Goal: Transaction & Acquisition: Purchase product/service

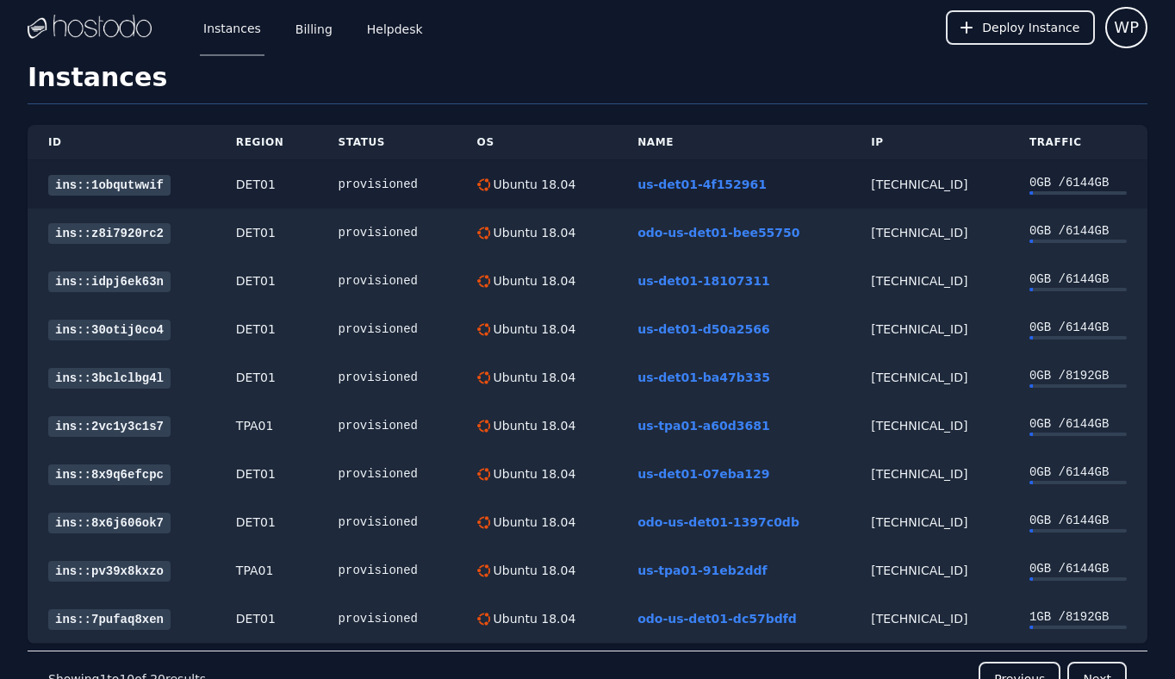
click at [108, 182] on link "ins::1obqutwwif" at bounding box center [109, 185] width 122 height 21
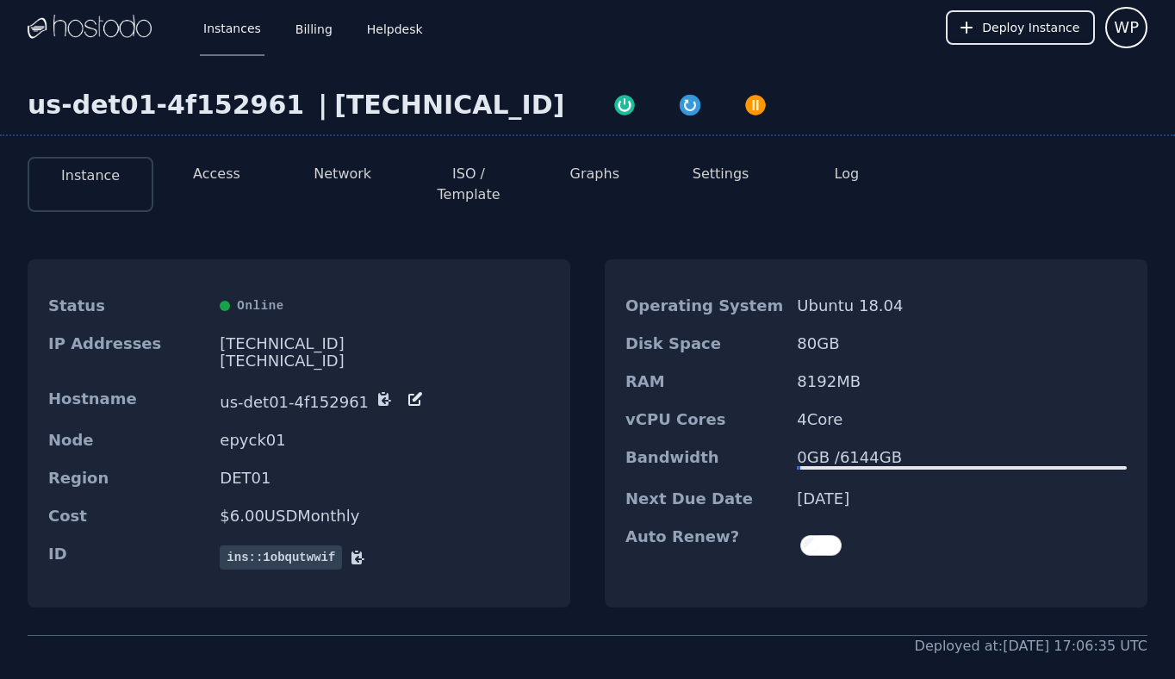
click at [416, 119] on div "[TECHNICAL_ID]" at bounding box center [449, 105] width 230 height 31
copy div "[TECHNICAL_ID]"
click at [230, 171] on button "Access" at bounding box center [216, 174] width 47 height 21
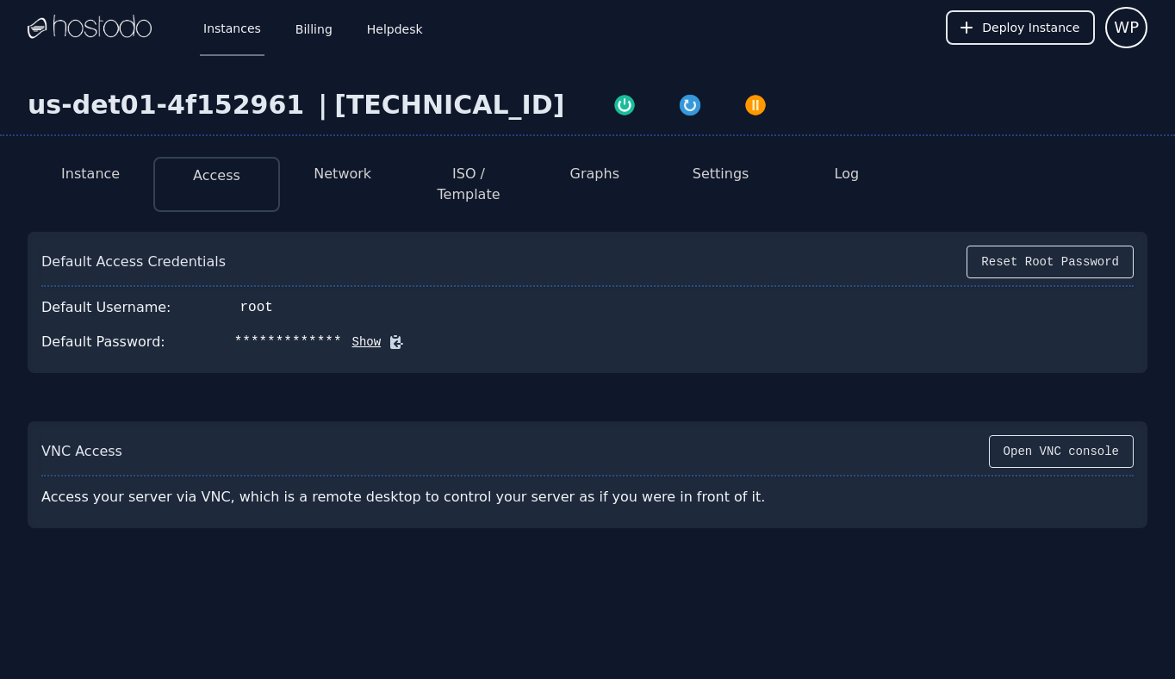
click at [381, 333] on button at bounding box center [393, 341] width 24 height 17
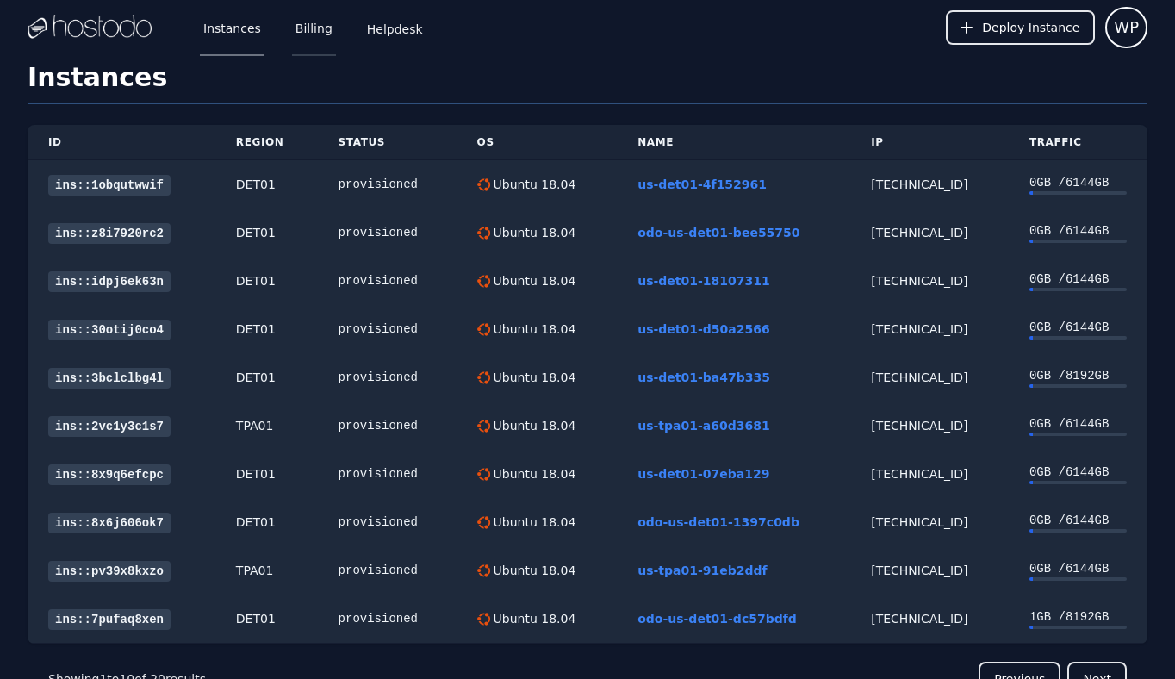
click at [324, 21] on link "Billing" at bounding box center [314, 27] width 44 height 57
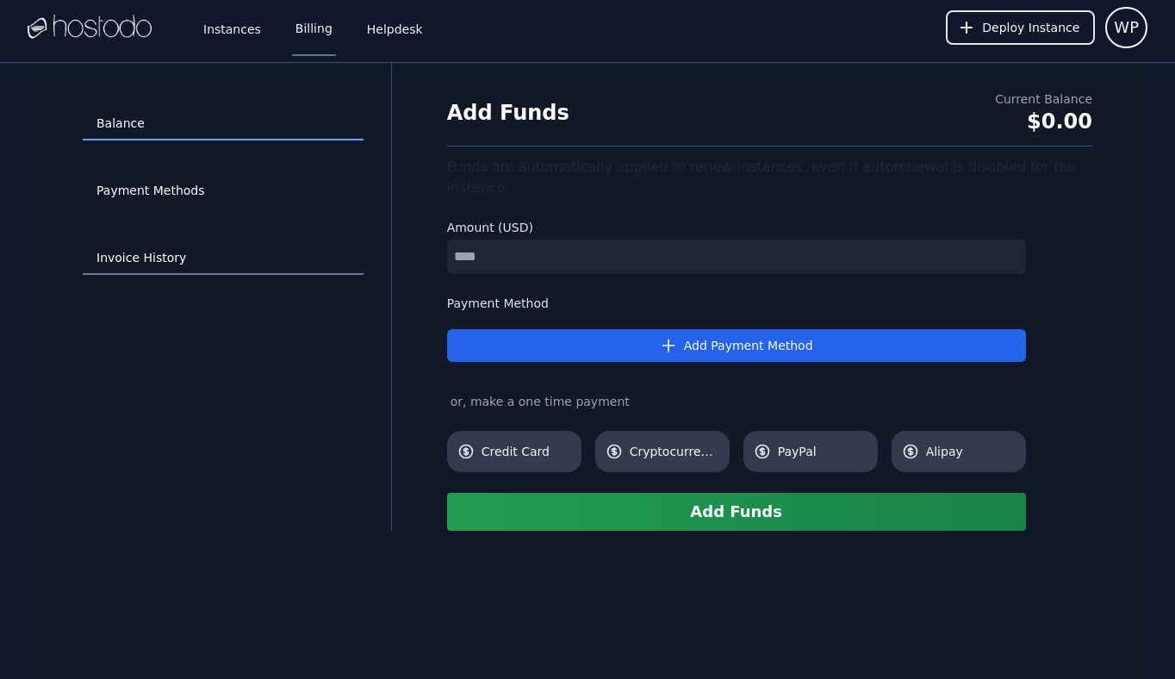
click at [126, 245] on link "Invoice History" at bounding box center [223, 258] width 281 height 33
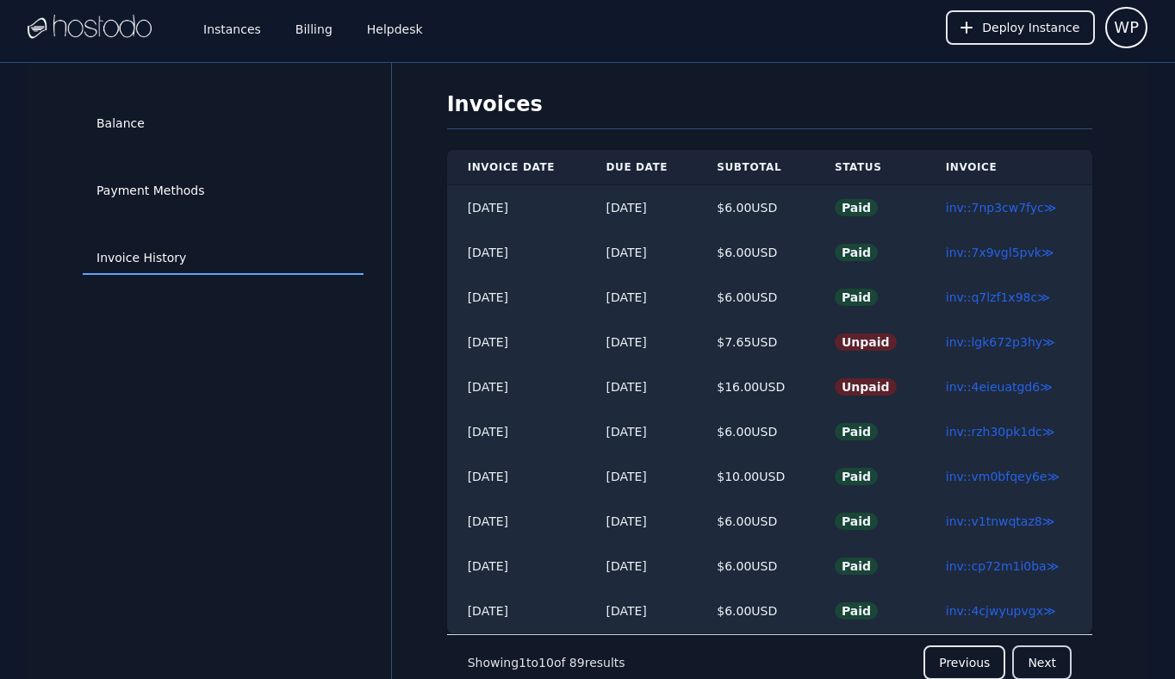
click at [1043, 662] on button "Next" at bounding box center [1042, 662] width 59 height 34
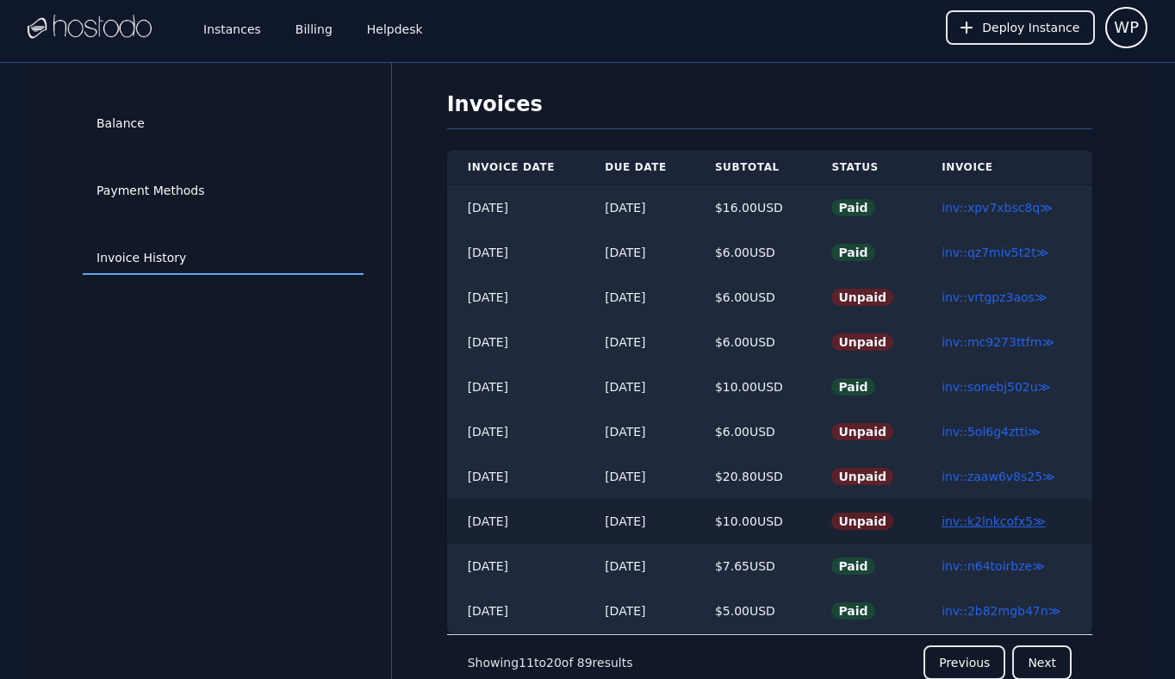
click at [976, 527] on link "inv::k2lnkcofx5 ≫" at bounding box center [994, 521] width 104 height 14
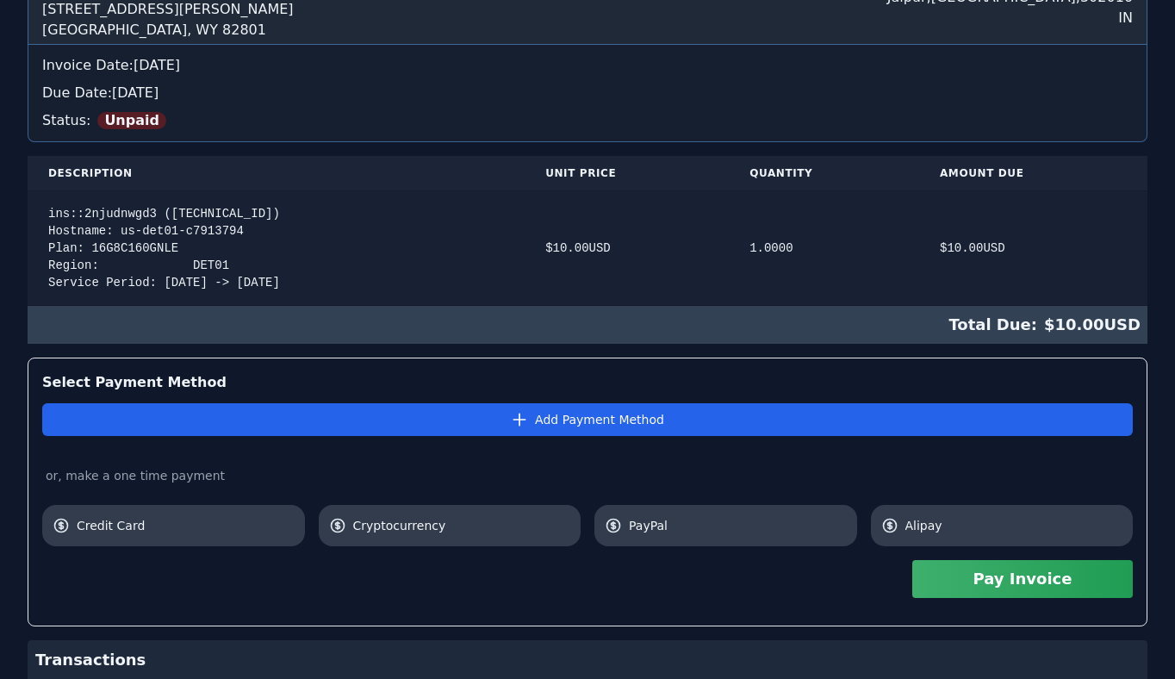
scroll to position [82, 0]
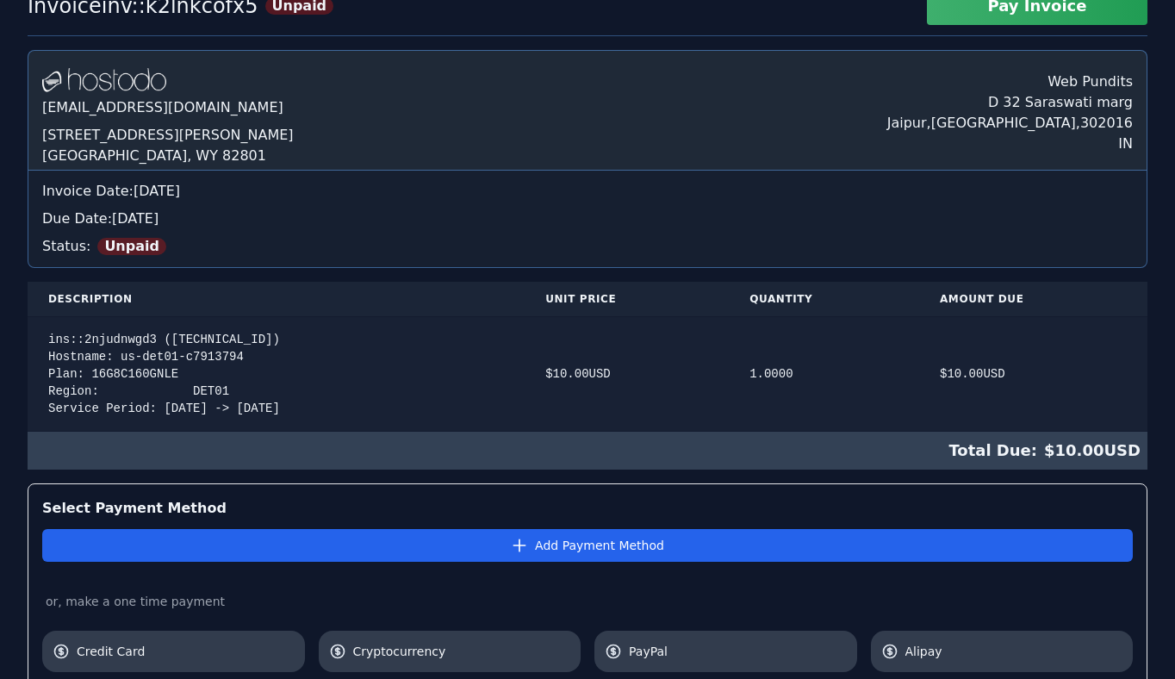
click at [208, 351] on div "ins::2njudnwgd3 ([TECHNICAL_ID]) Hostname: us-det01-c7913794 Plan: 16G8C160GNLE…" at bounding box center [276, 374] width 456 height 86
click at [215, 341] on div "ins::2njudnwgd3 (66.187.7.51) Hostname: us-det01-c7913794 Plan: 16G8C160GNLE Re…" at bounding box center [276, 374] width 456 height 86
copy div "66.187.7.51"
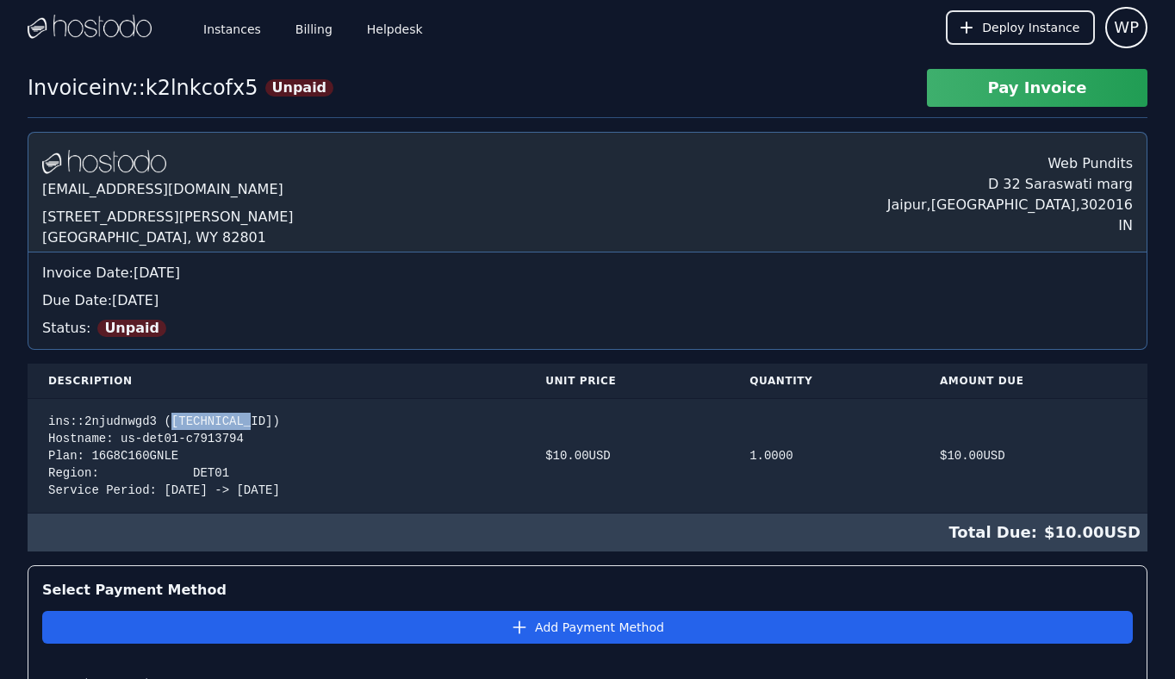
click at [994, 107] on div "Invoice inv::k2lnkcofx5 Unpaid Pay Invoice" at bounding box center [588, 93] width 1120 height 49
click at [996, 96] on button "Pay Invoice" at bounding box center [1037, 88] width 221 height 38
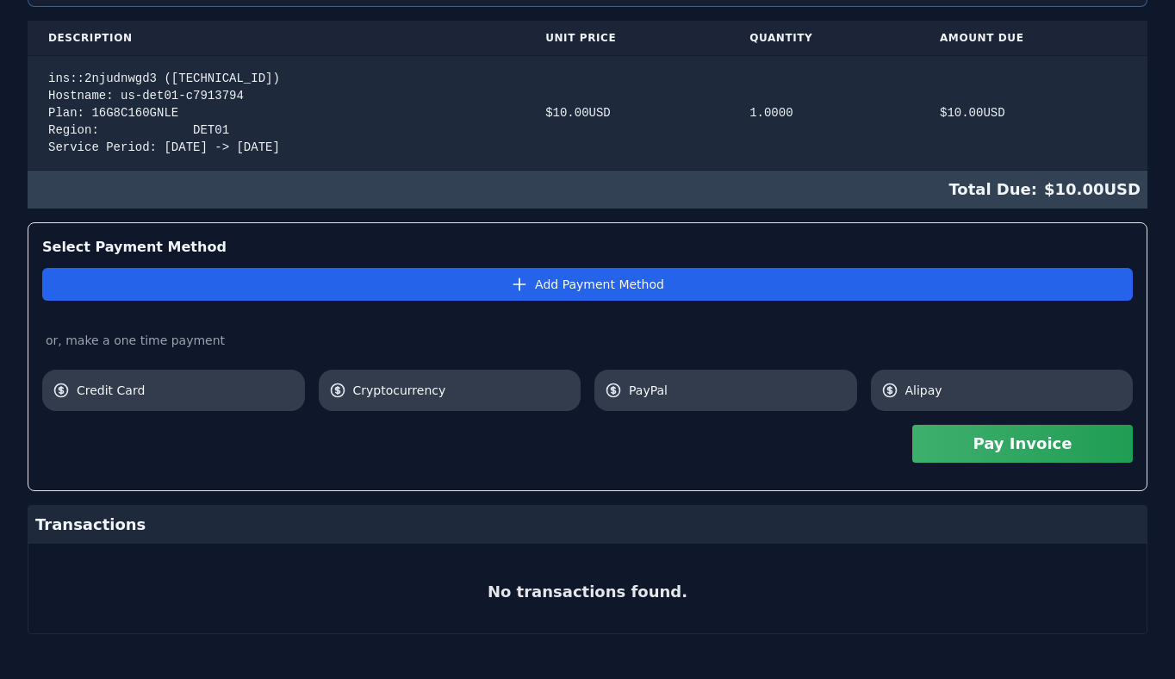
scroll to position [353, 0]
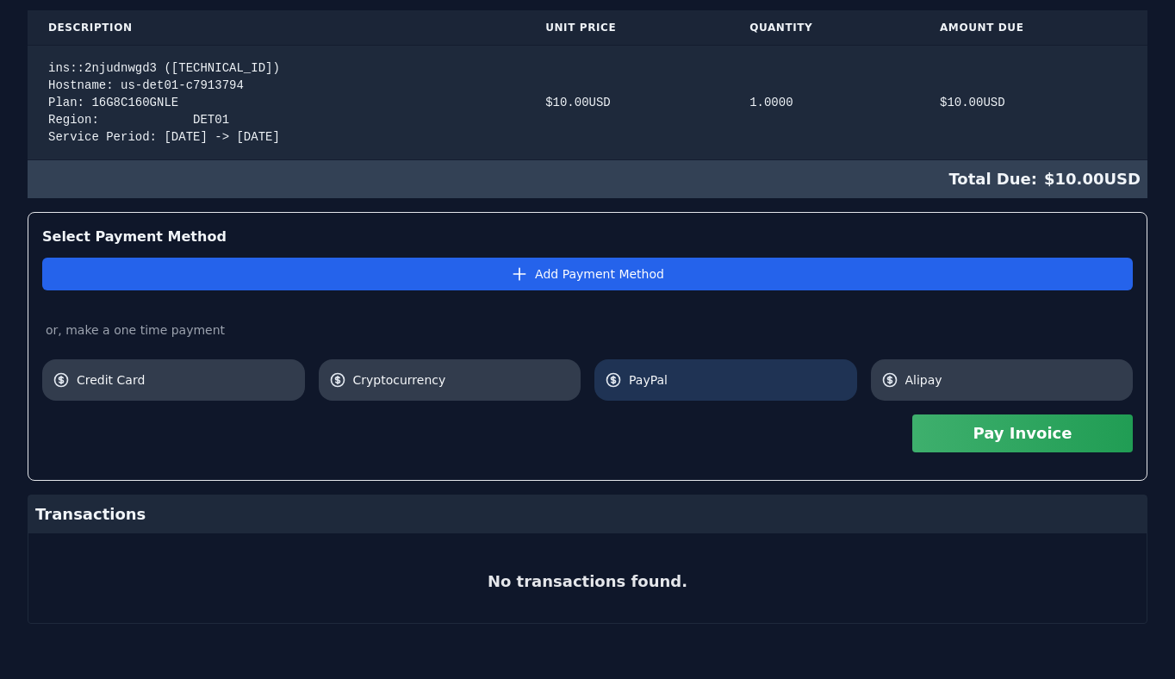
click at [637, 391] on link "PayPal" at bounding box center [726, 379] width 263 height 41
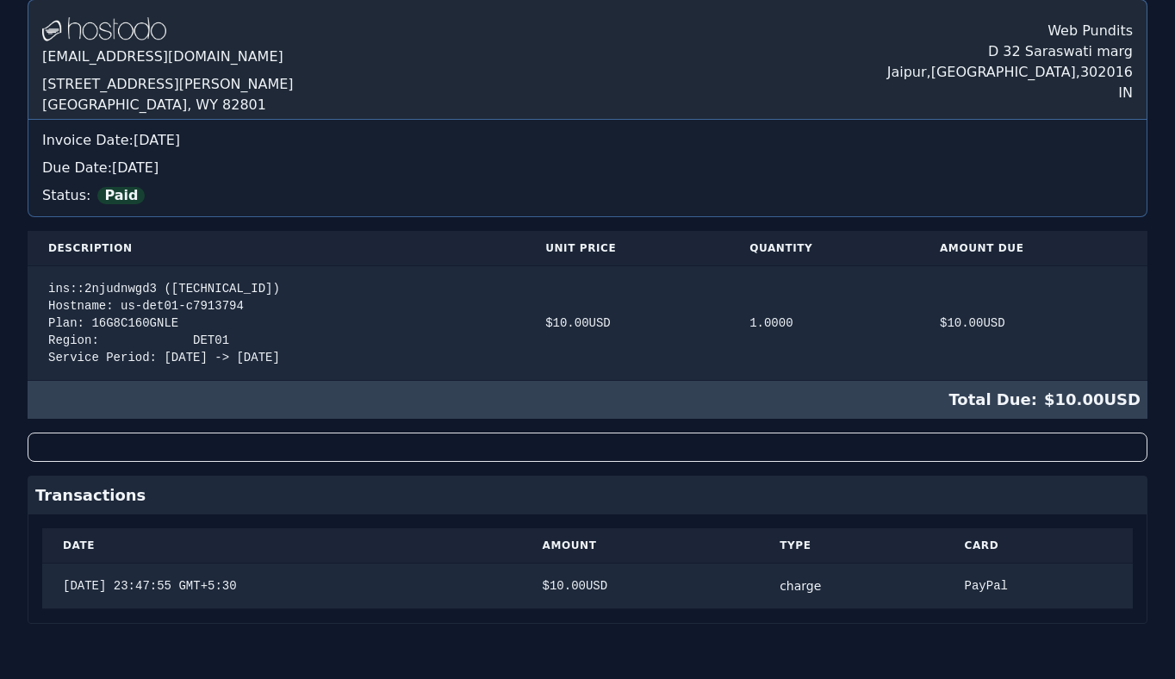
scroll to position [0, 0]
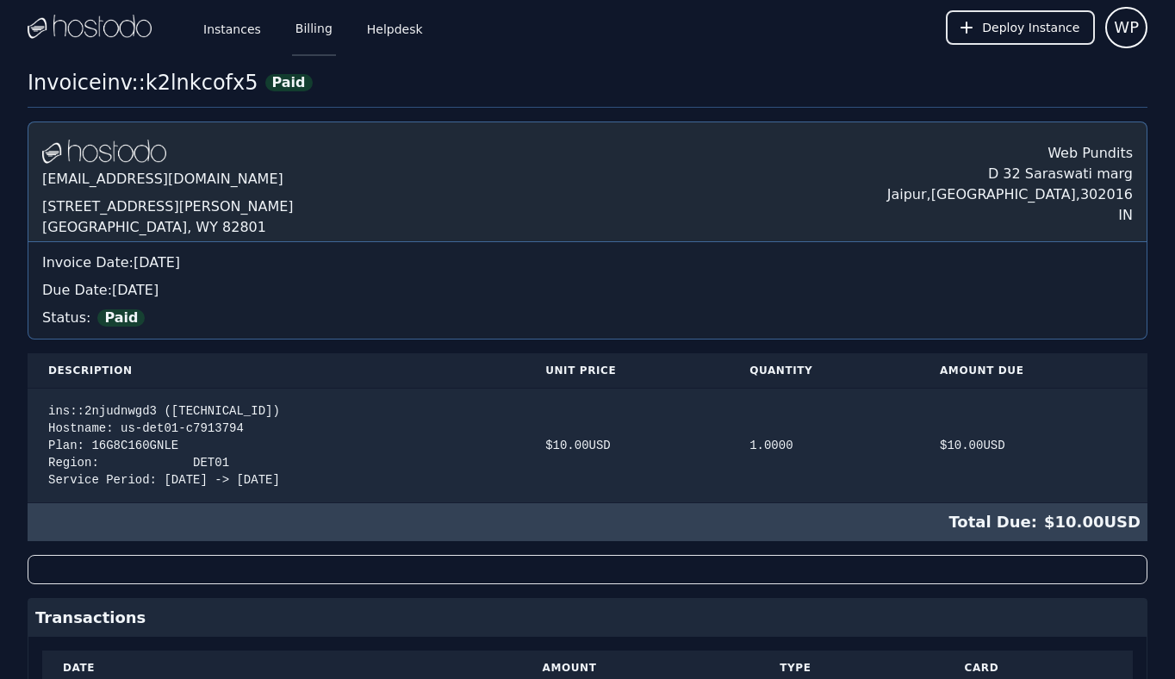
click at [308, 21] on link "Billing" at bounding box center [314, 27] width 44 height 57
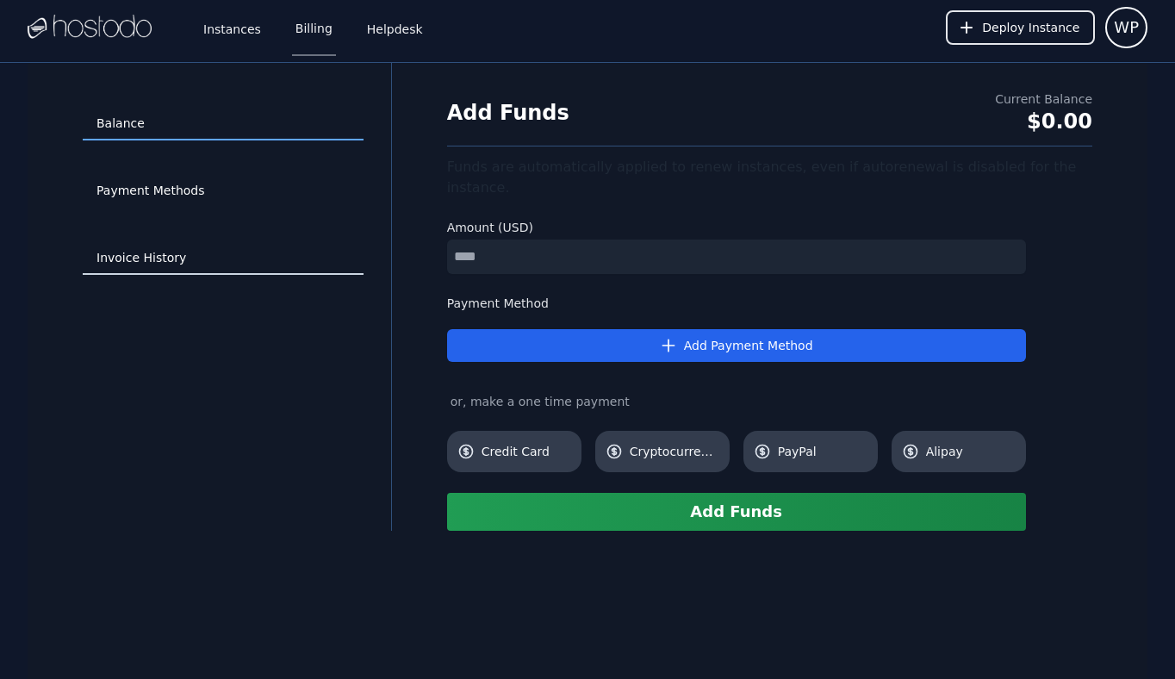
click at [146, 255] on link "Invoice History" at bounding box center [223, 258] width 281 height 33
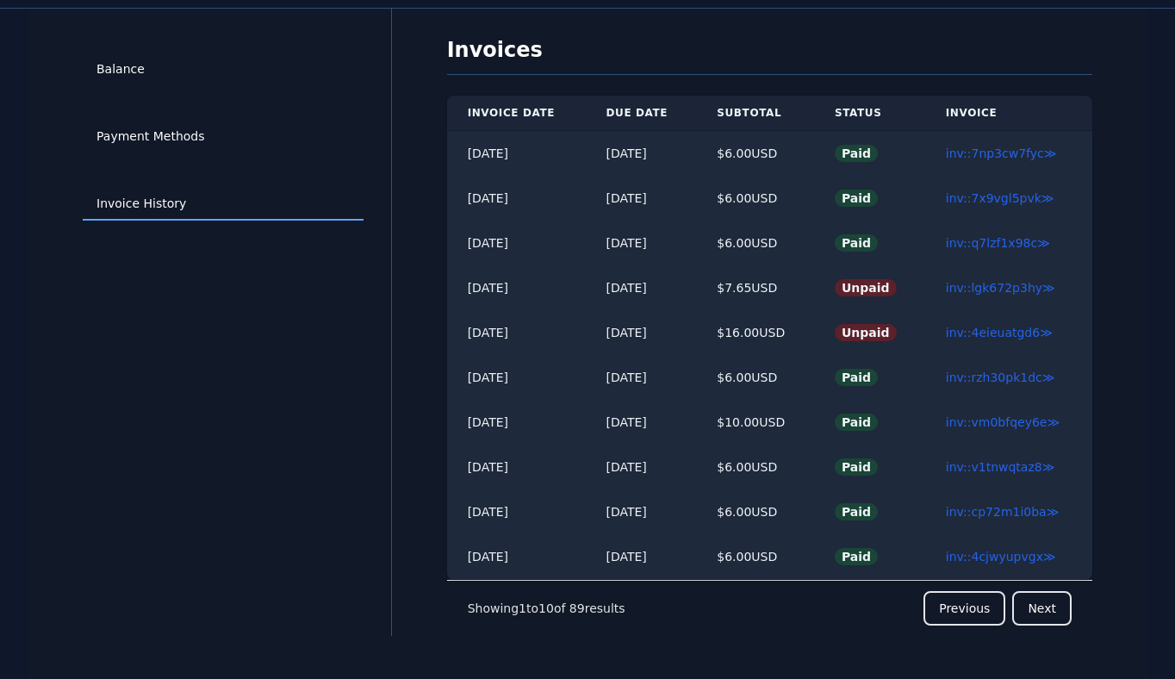
scroll to position [63, 0]
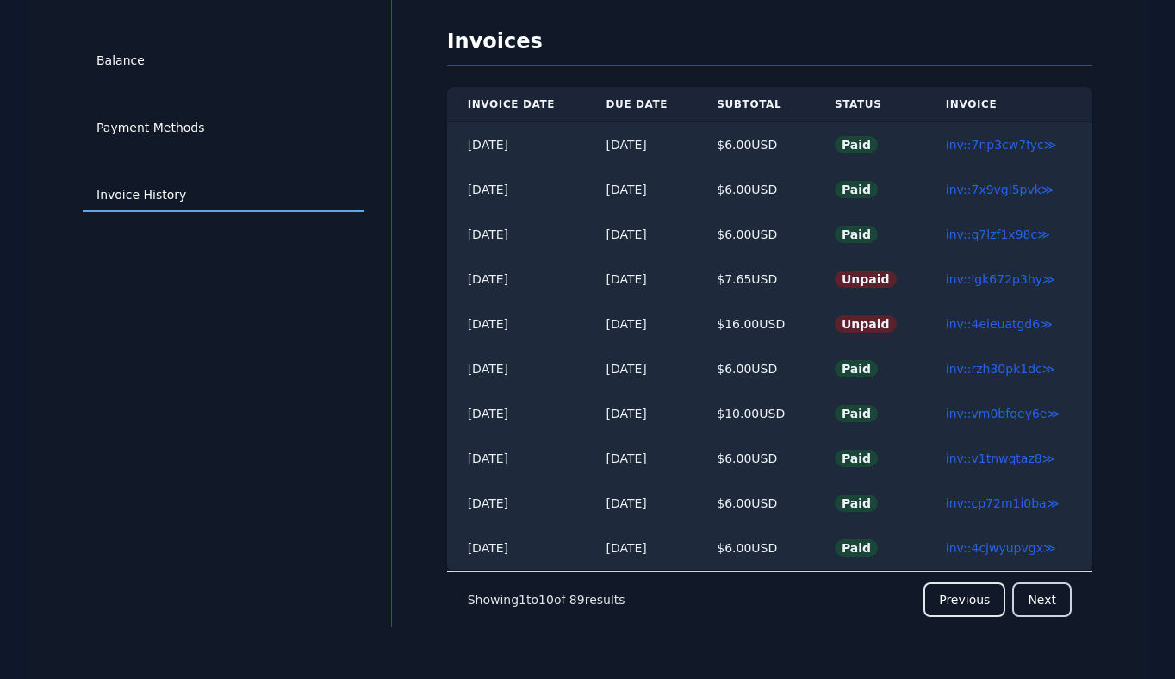
click at [1056, 599] on button "Next" at bounding box center [1042, 600] width 59 height 34
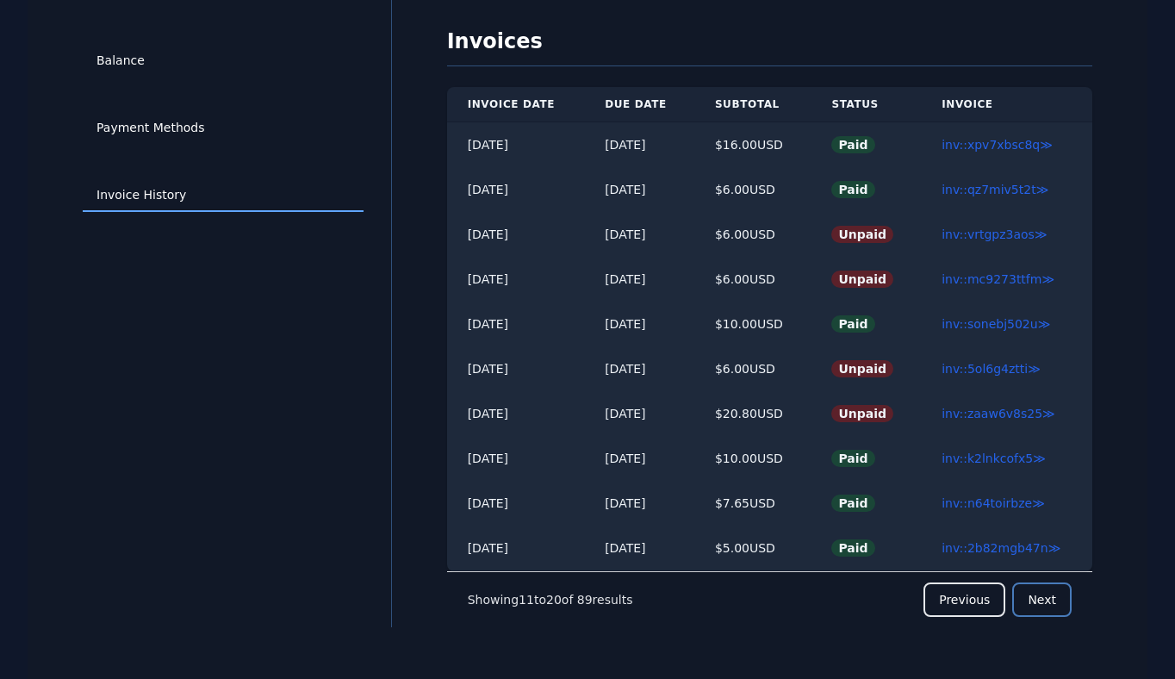
click at [1042, 589] on button "Next" at bounding box center [1042, 600] width 59 height 34
click at [1000, 414] on link "inv::gzxks9o4c0 ≫" at bounding box center [994, 414] width 109 height 14
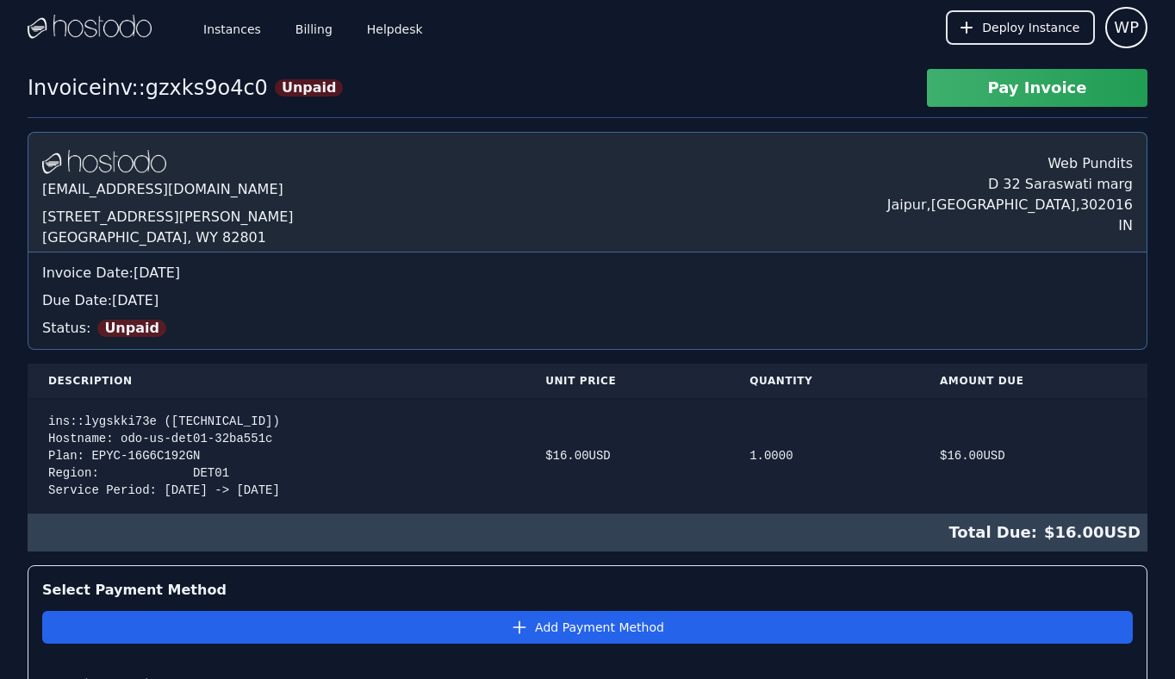
click at [166, 418] on div "ins::lygskki73e ([TECHNICAL_ID]) Hostname: odo-us-det01-32ba551c Plan: EPYC-16G…" at bounding box center [276, 456] width 456 height 86
